Goal: Navigation & Orientation: Find specific page/section

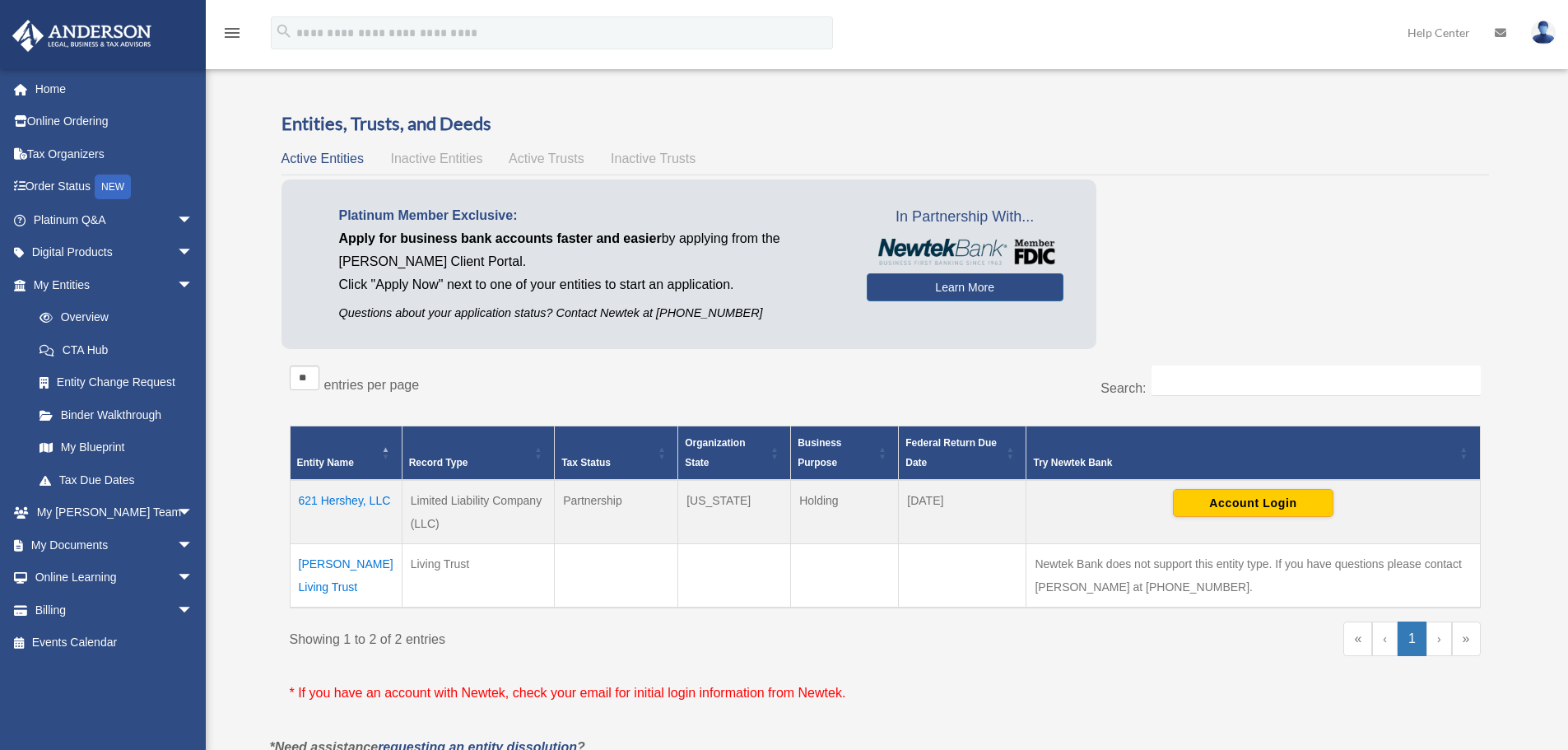
click at [343, 563] on td "Wallace Living Trust" at bounding box center [345, 576] width 112 height 64
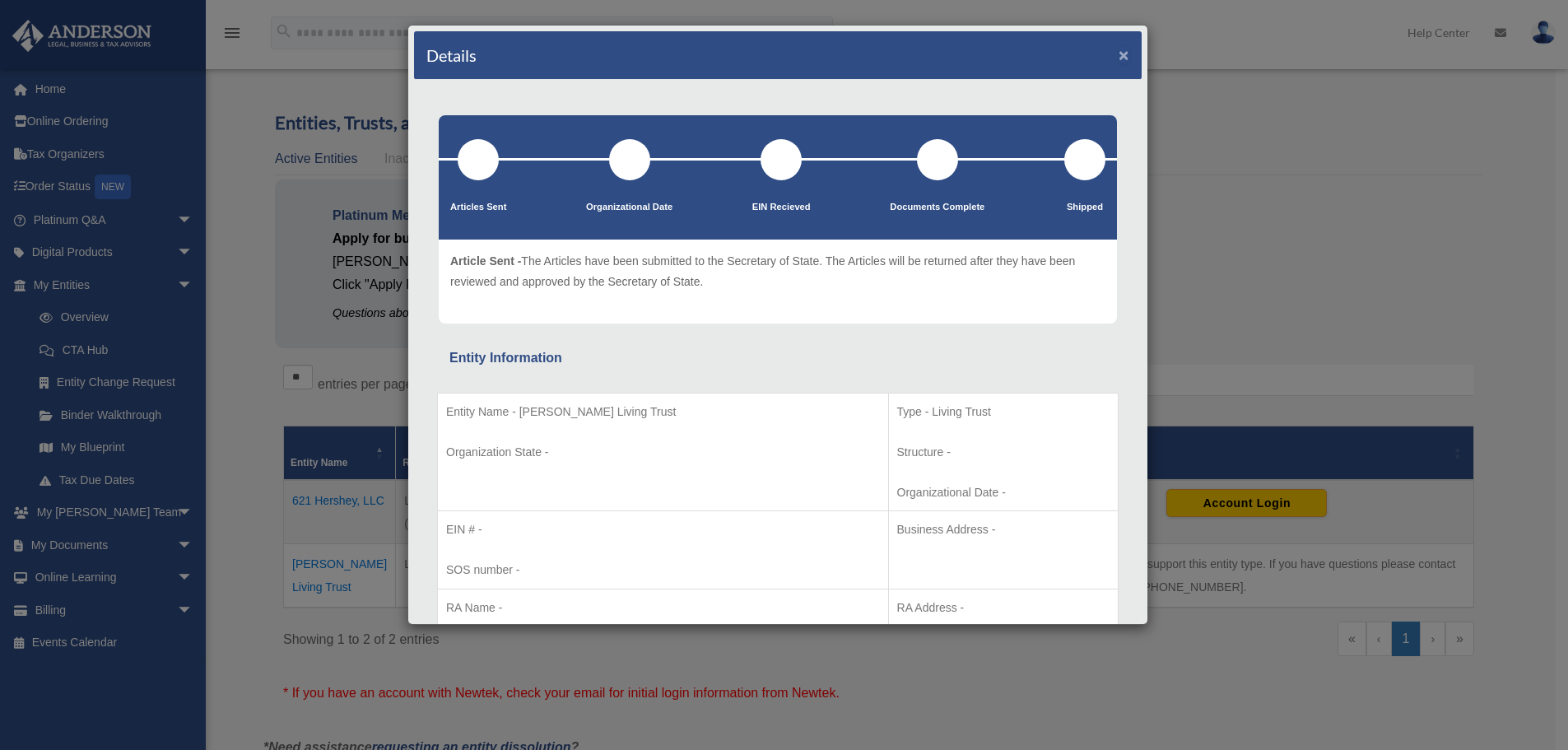
click at [1118, 53] on button "×" at bounding box center [1124, 55] width 11 height 18
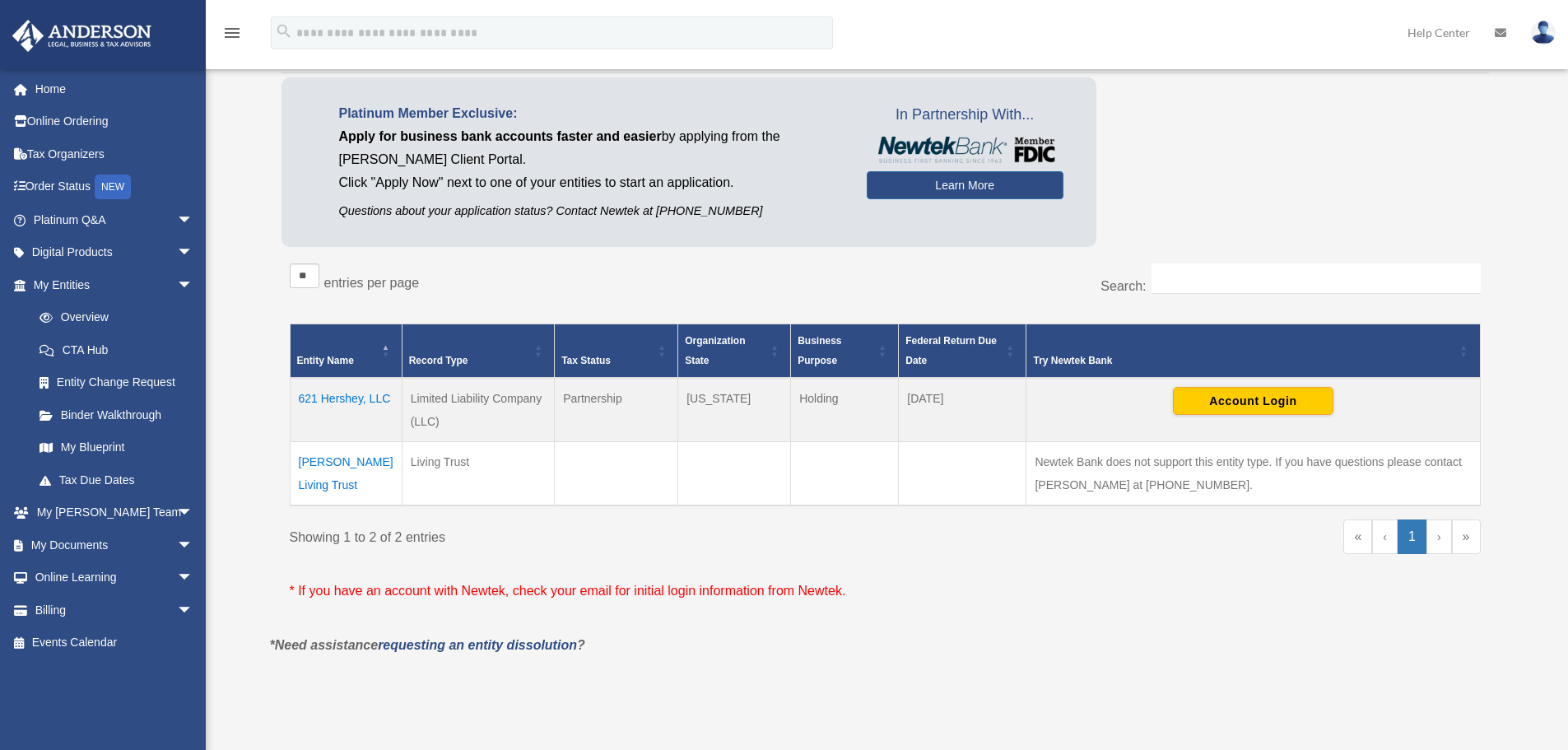
scroll to position [85, 0]
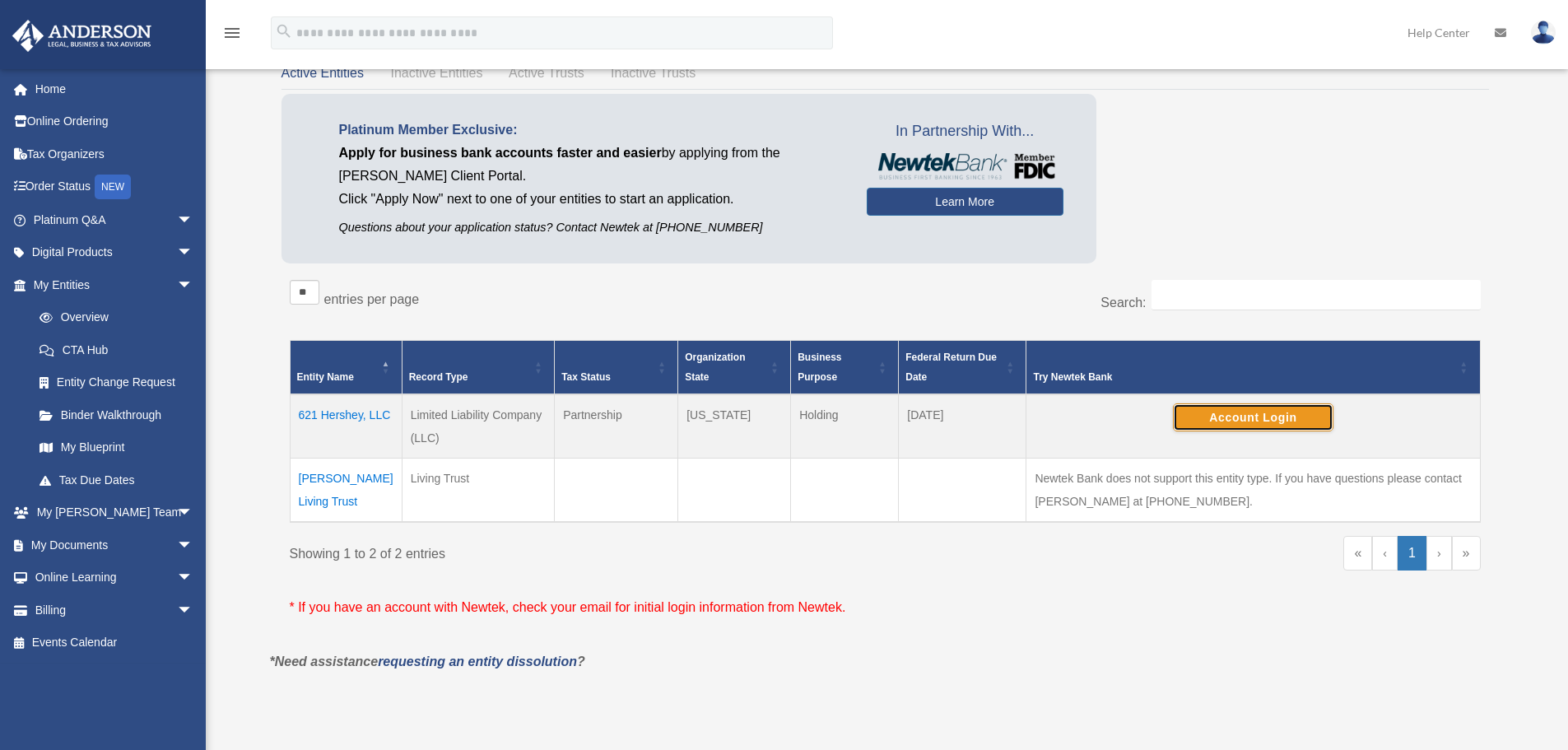
click at [1246, 417] on button "Account Login" at bounding box center [1253, 417] width 160 height 28
click at [177, 505] on span "arrow_drop_down" at bounding box center [193, 513] width 33 height 33
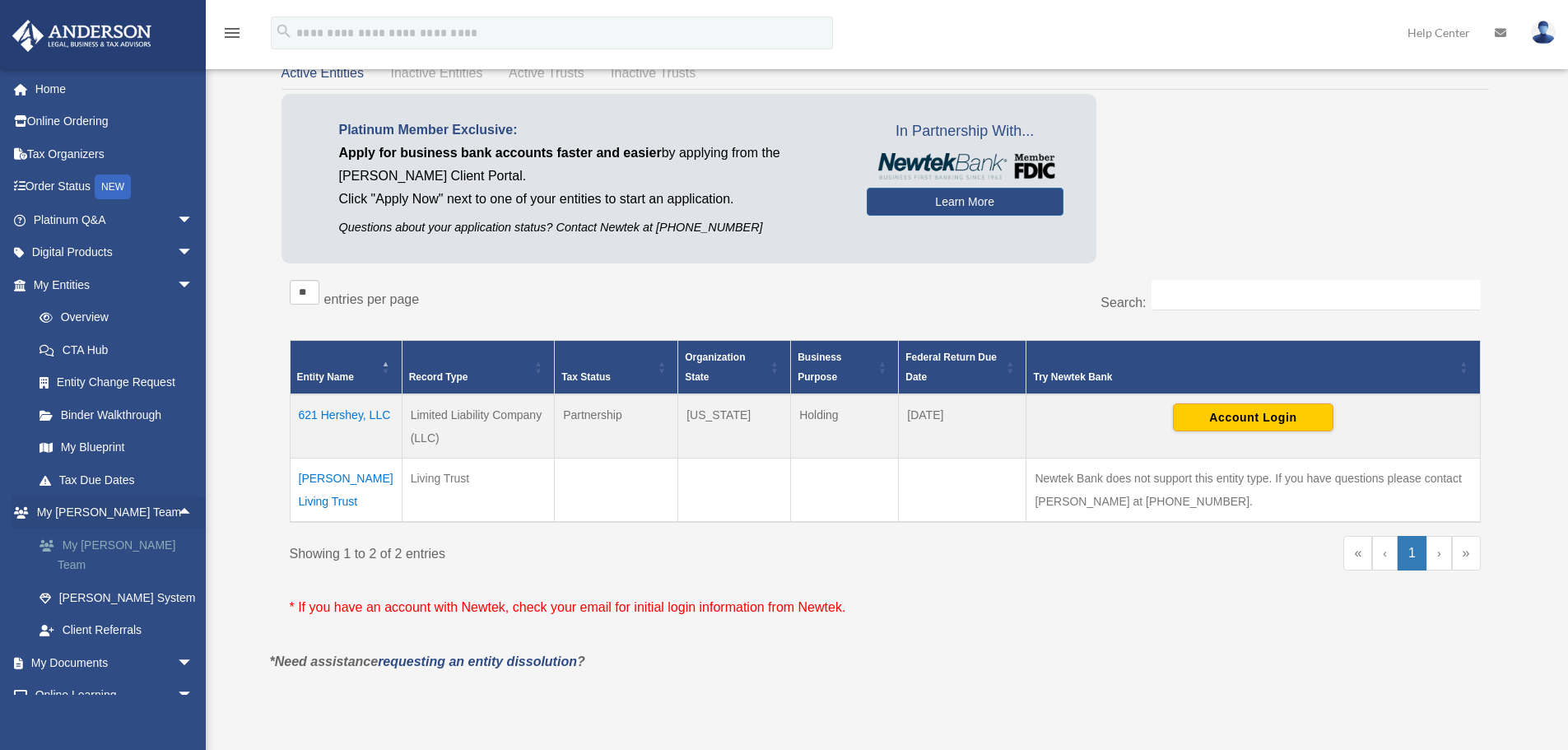
click at [112, 542] on link "My [PERSON_NAME] Team" at bounding box center [121, 555] width 195 height 53
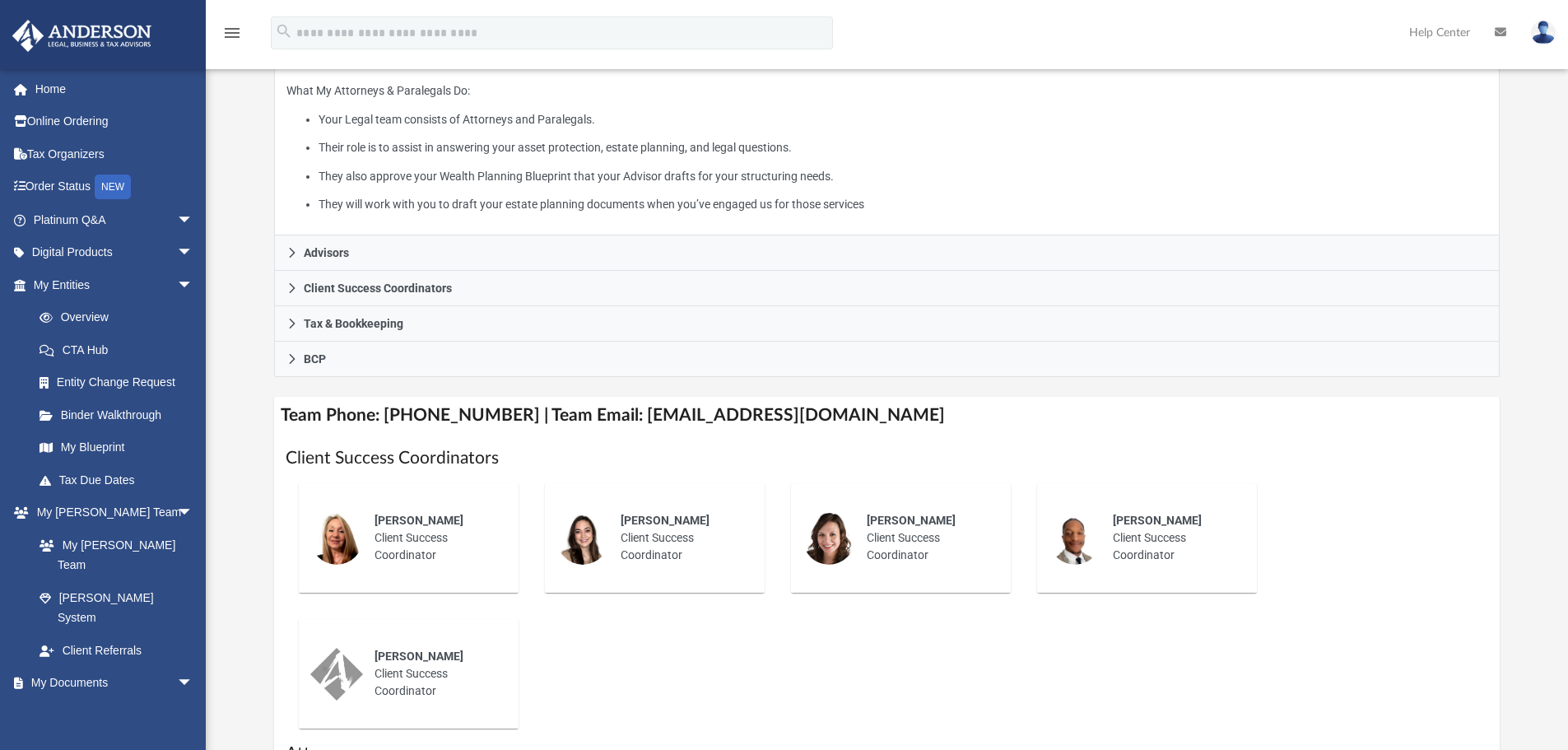
scroll to position [287, 0]
click at [45, 89] on link "Home" at bounding box center [114, 88] width 207 height 33
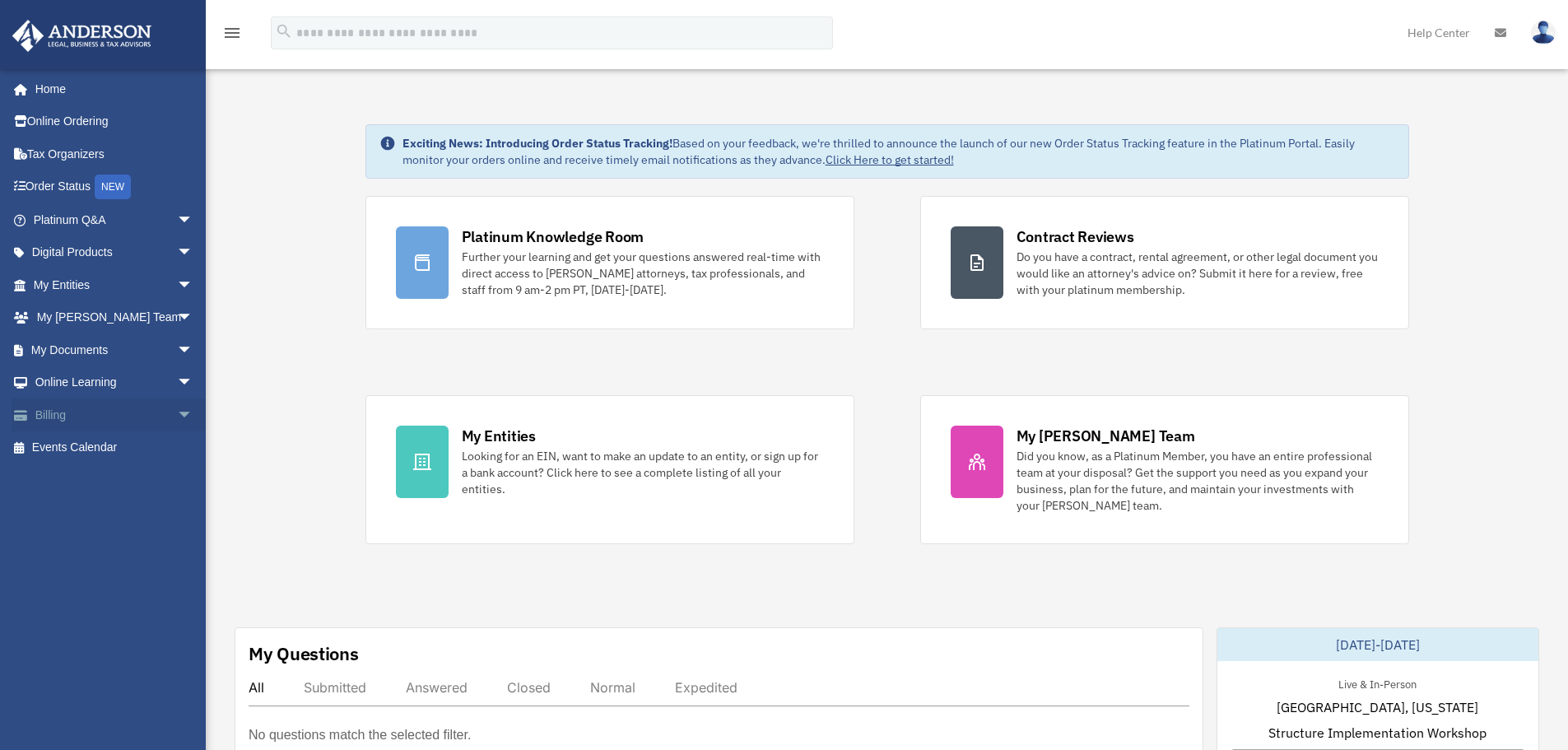
click at [177, 414] on span "arrow_drop_down" at bounding box center [193, 415] width 33 height 33
click at [97, 443] on link "$ Open Invoices" at bounding box center [121, 448] width 195 height 33
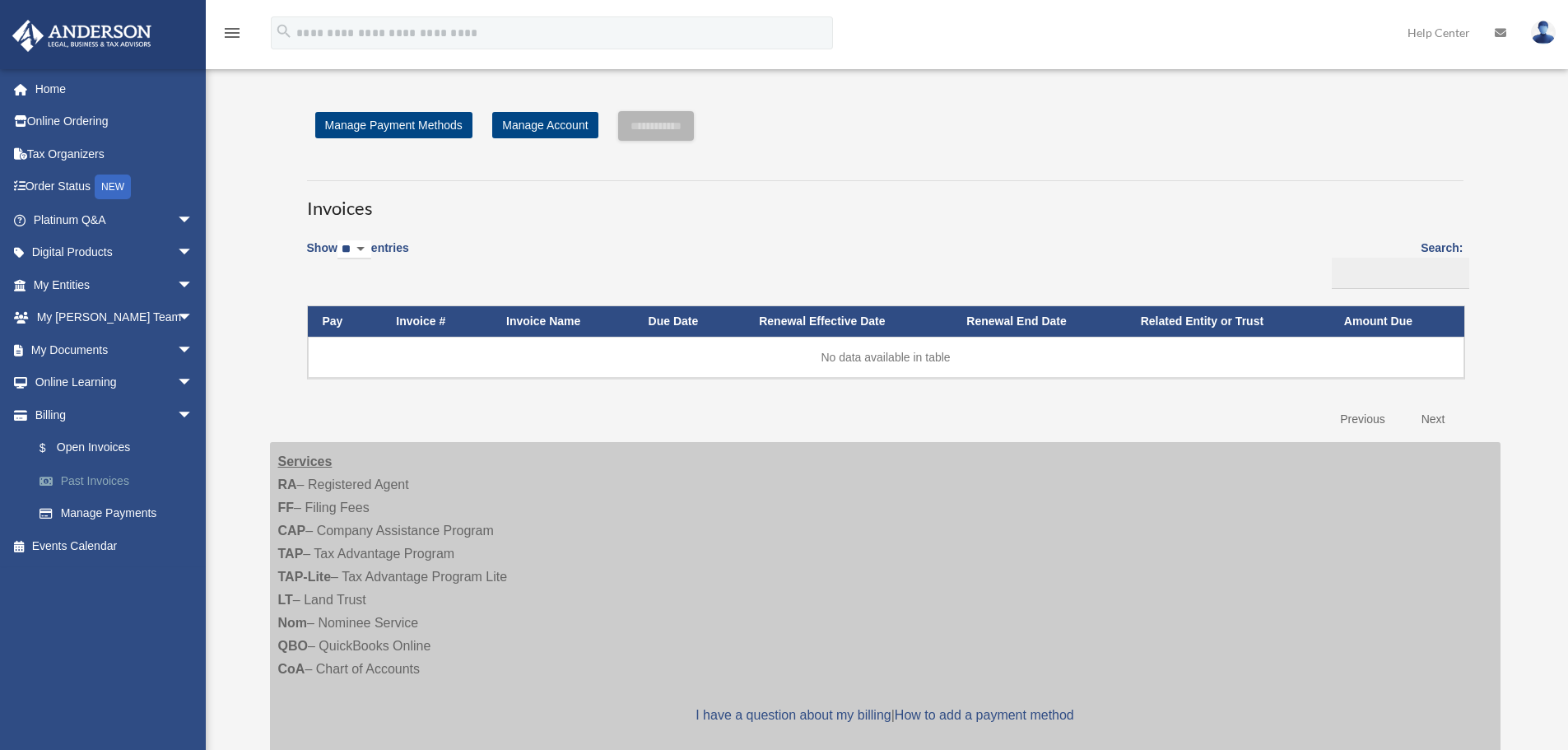
click at [104, 476] on link "Past Invoices" at bounding box center [121, 481] width 195 height 33
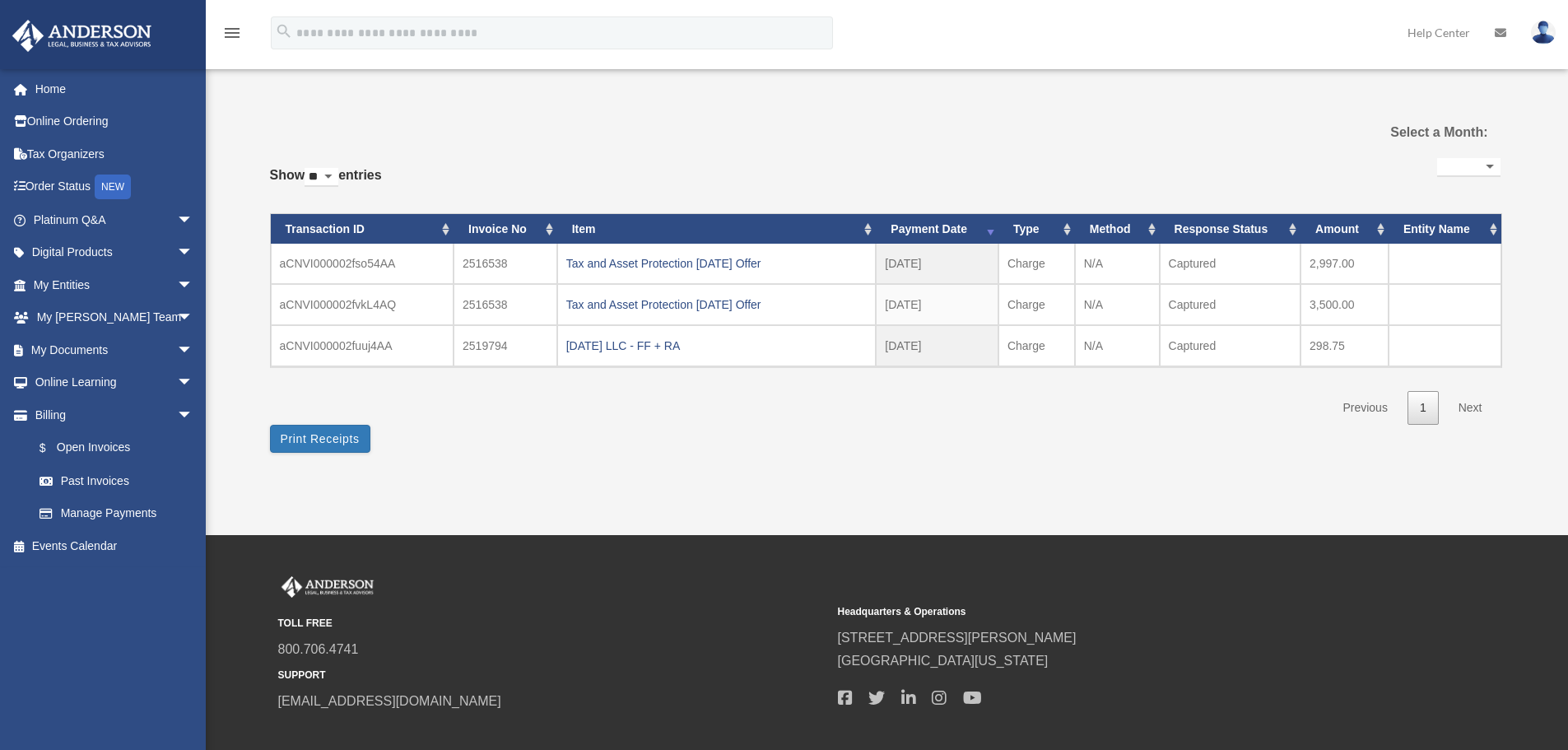
select select
click at [177, 350] on span "arrow_drop_down" at bounding box center [193, 350] width 33 height 33
click at [70, 382] on link "Box" at bounding box center [121, 382] width 195 height 33
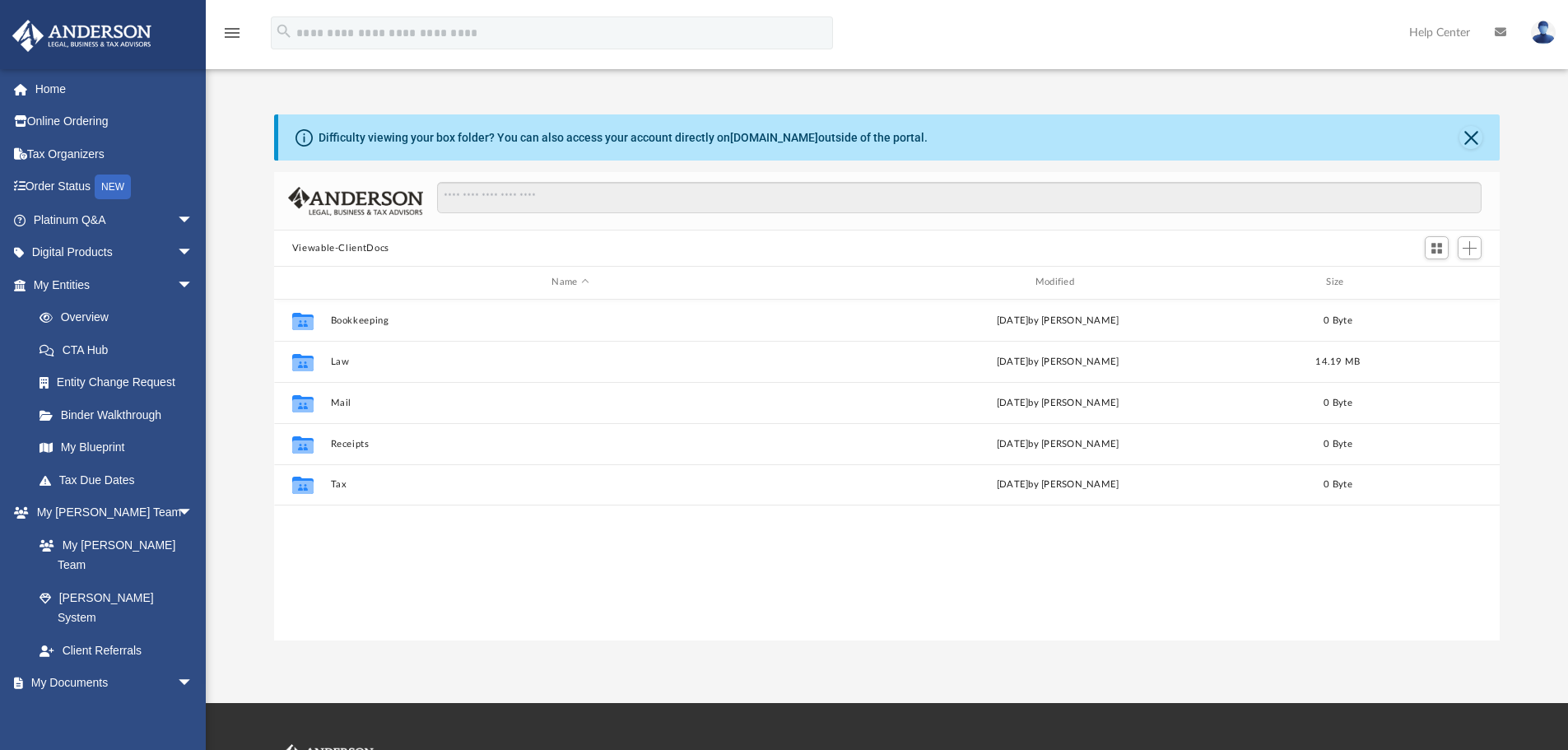
scroll to position [363, 1213]
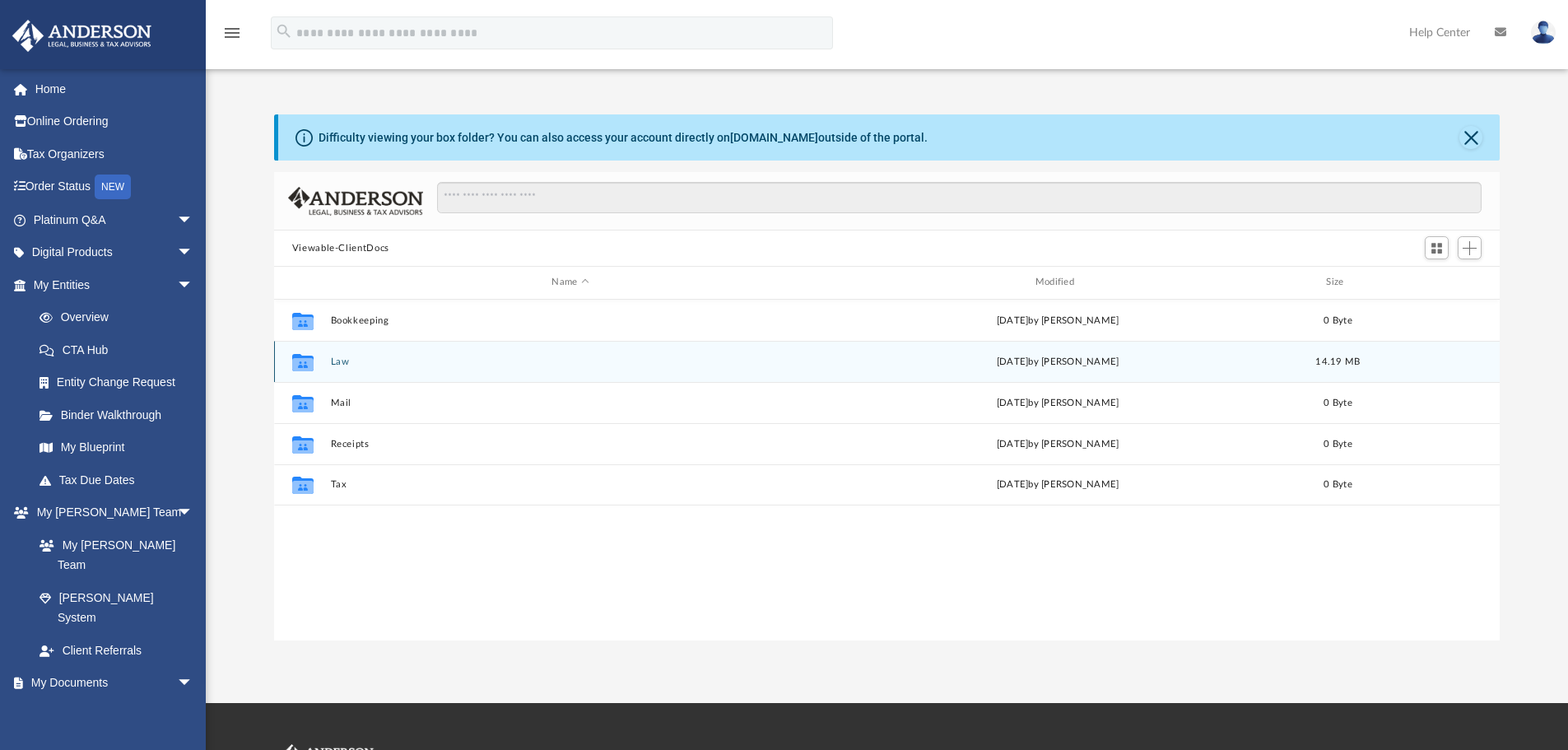
click at [335, 358] on button "Law" at bounding box center [569, 362] width 480 height 11
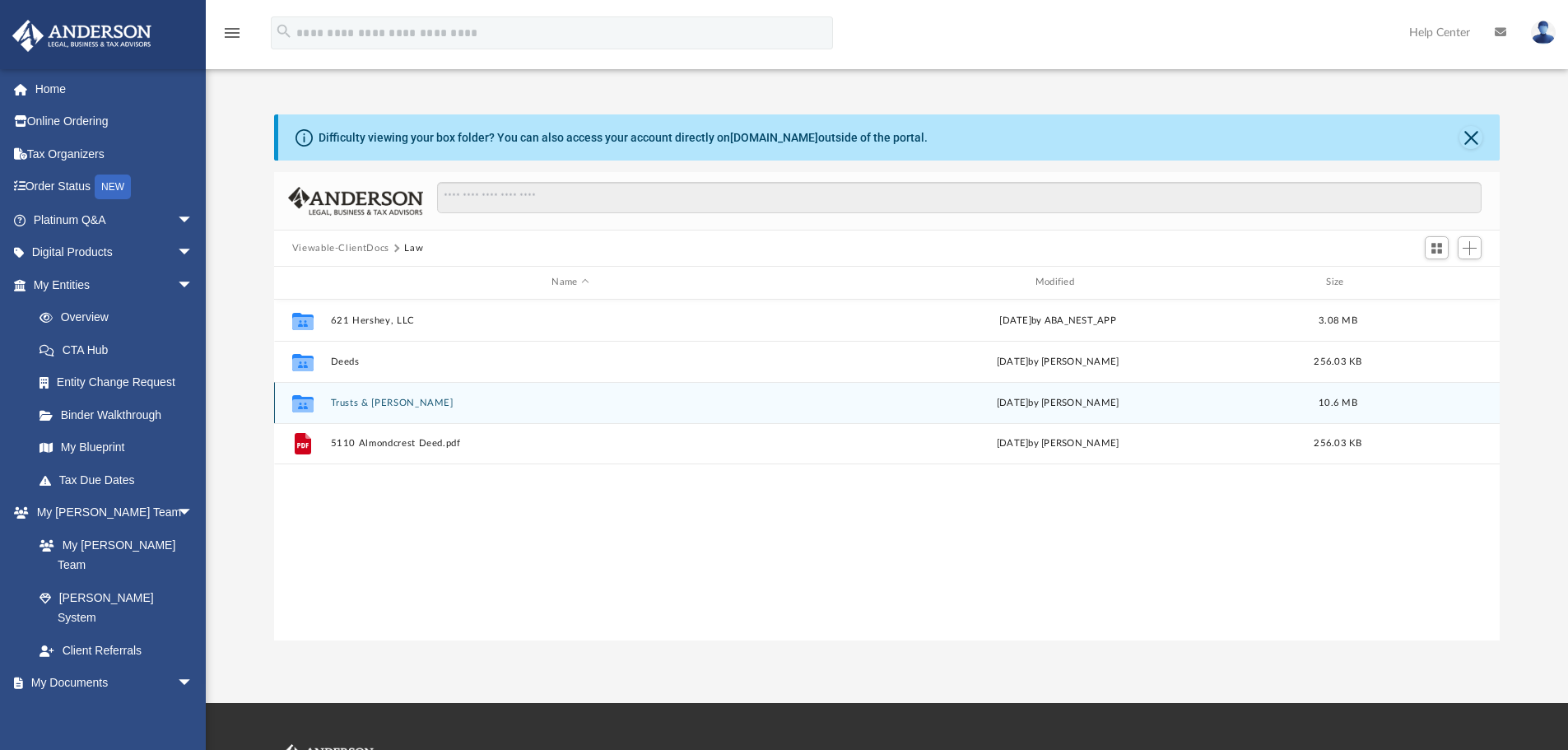
click at [351, 398] on button "Trusts & Wills" at bounding box center [569, 403] width 480 height 11
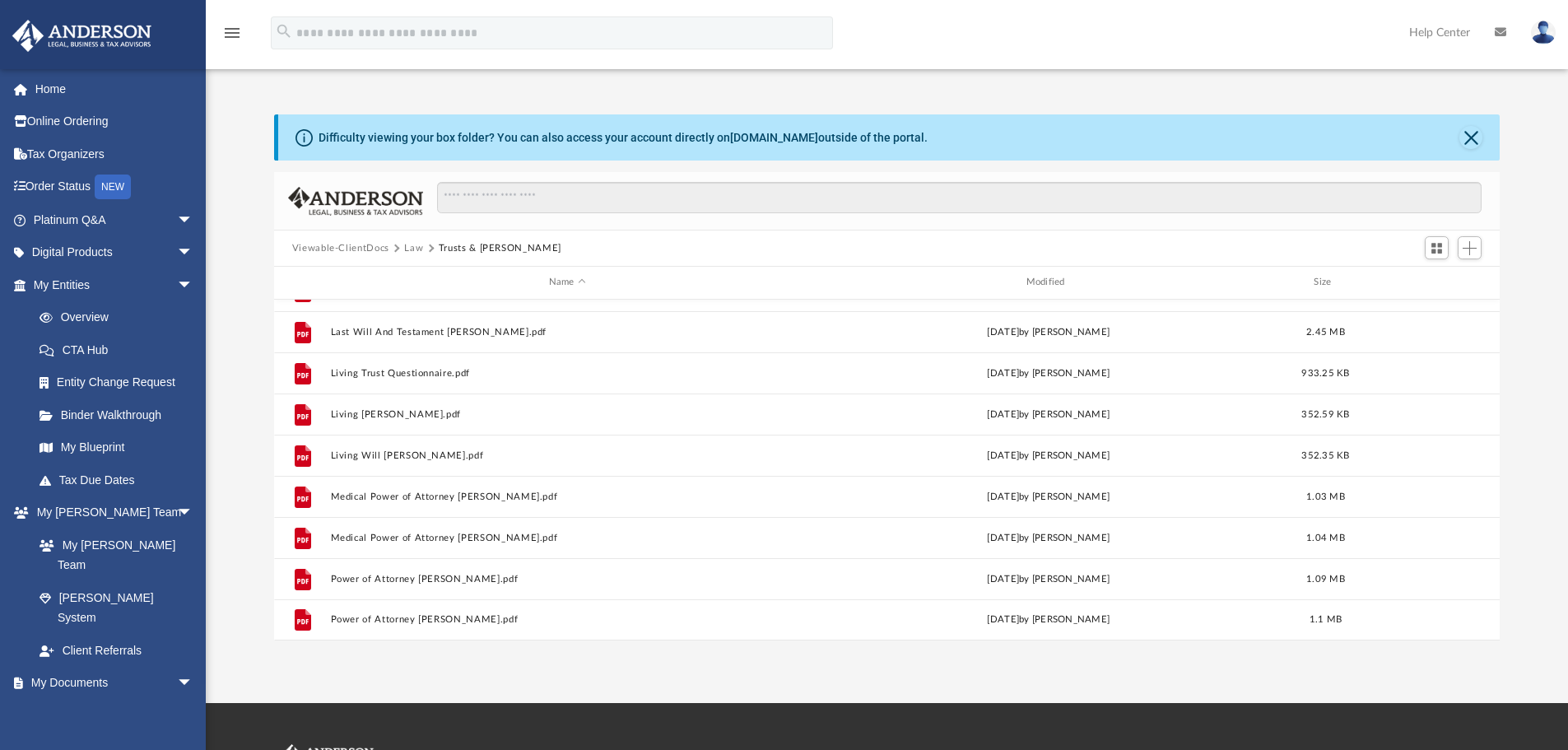
scroll to position [0, 0]
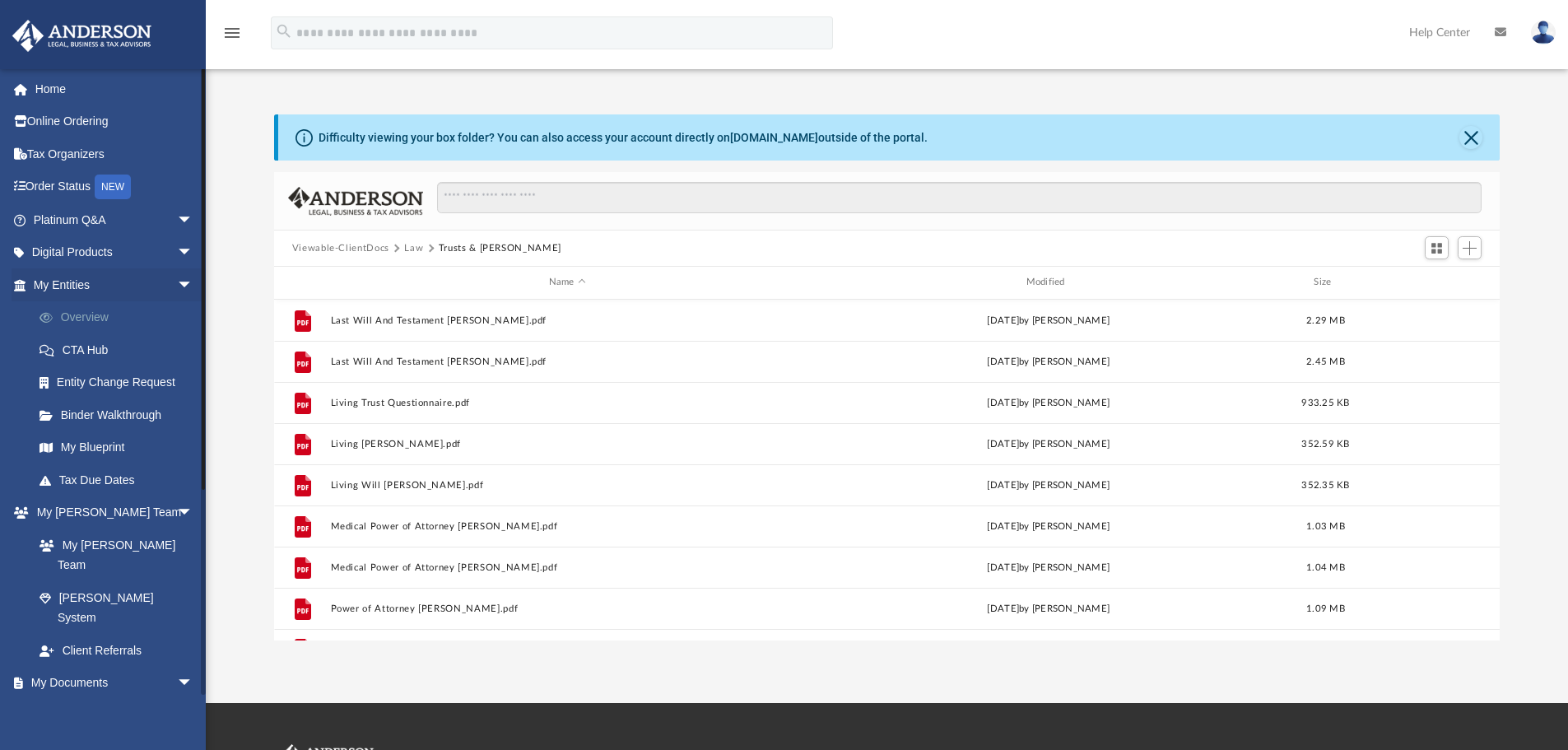
click at [95, 312] on link "Overview" at bounding box center [121, 317] width 195 height 33
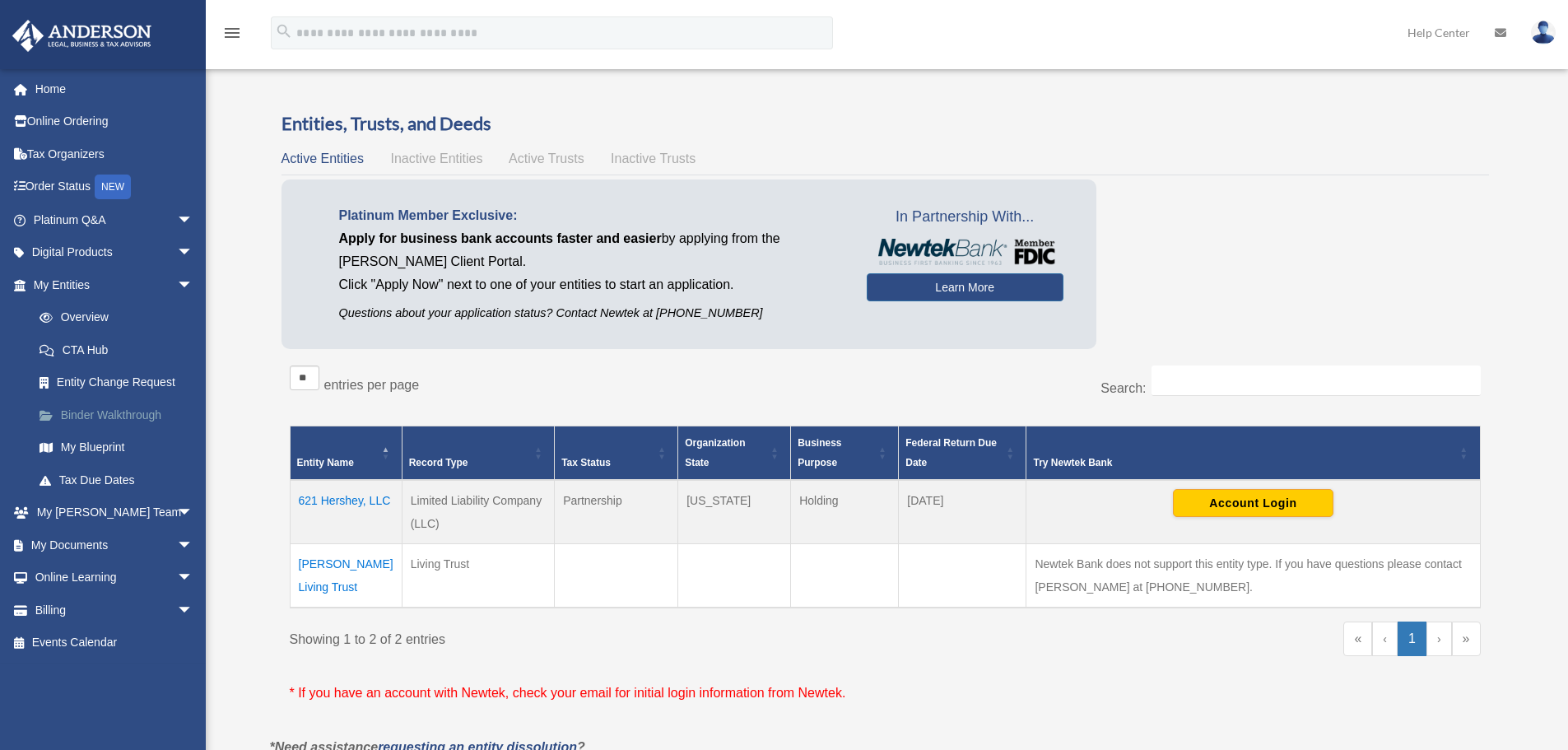
click at [83, 415] on link "Binder Walkthrough" at bounding box center [121, 415] width 195 height 33
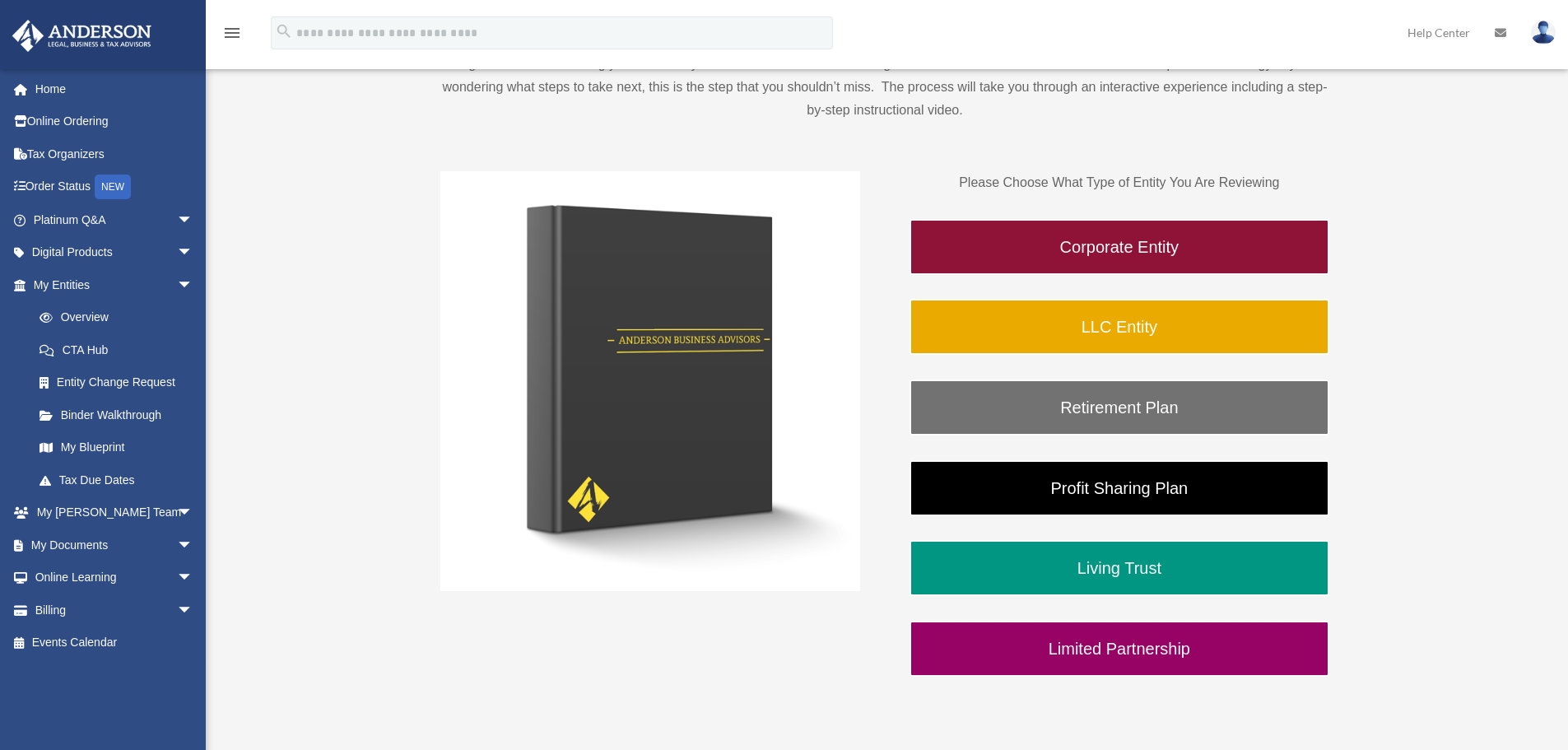
scroll to position [198, 0]
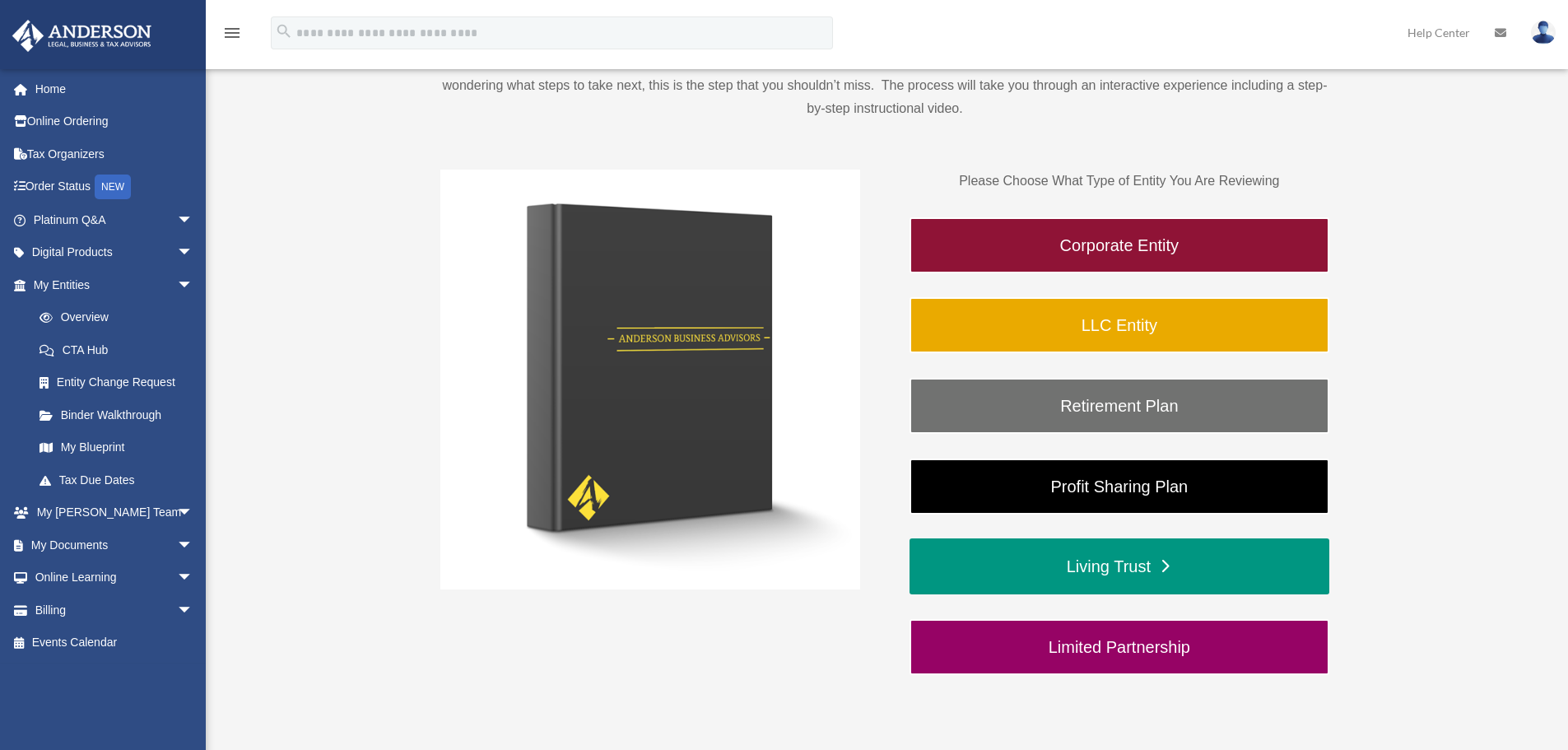
click at [1114, 559] on link "Living Trust" at bounding box center [1119, 567] width 420 height 56
